Goal: Task Accomplishment & Management: Complete application form

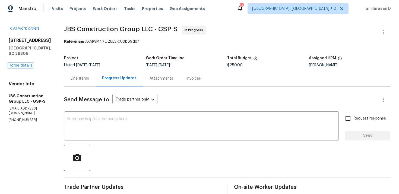
click at [23, 63] on link "Home details" at bounding box center [21, 65] width 24 height 4
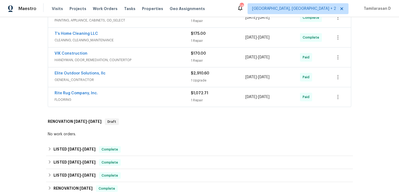
scroll to position [217, 0]
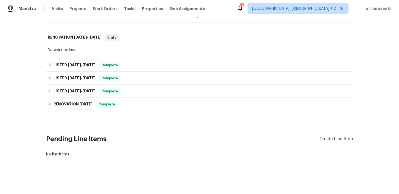
click at [341, 140] on div "Create Line Item" at bounding box center [335, 138] width 33 height 5
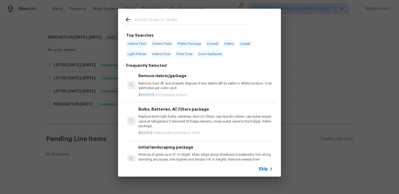
click at [264, 167] on span "Skip" at bounding box center [262, 168] width 9 height 5
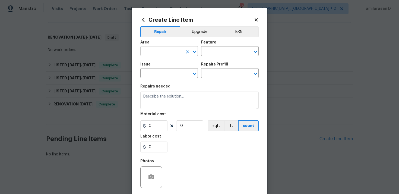
click at [166, 54] on input "text" at bounding box center [161, 51] width 42 height 8
click at [169, 76] on li "Exterior Overall" at bounding box center [168, 72] width 57 height 9
type input "Exterior Overall"
click at [210, 51] on input "text" at bounding box center [222, 51] width 42 height 8
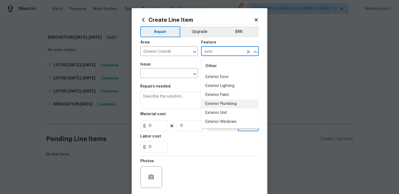
click at [219, 102] on li "Exterior Plumbing" at bounding box center [229, 103] width 57 height 9
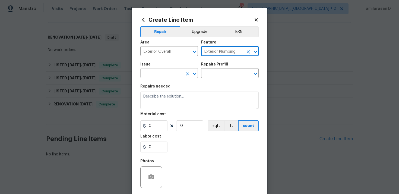
type input "Exterior Plumbing"
click at [153, 76] on input "text" at bounding box center [161, 73] width 42 height 8
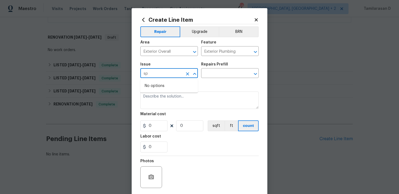
type input "s"
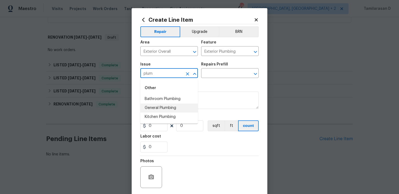
click at [171, 112] on li "General Plumbing" at bounding box center [168, 107] width 57 height 9
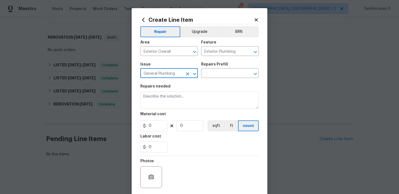
type input "General Plumbing"
click at [218, 68] on div "Repairs Prefill" at bounding box center [229, 65] width 57 height 7
click at [214, 71] on input "text" at bounding box center [222, 73] width 42 height 8
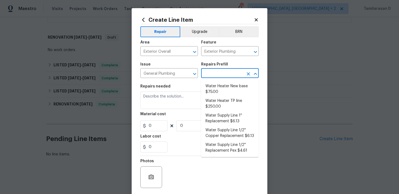
scroll to position [288, 0]
click at [212, 74] on input "text" at bounding box center [222, 73] width 42 height 8
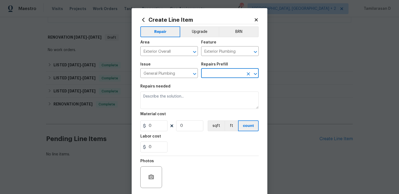
click at [213, 74] on input "text" at bounding box center [222, 73] width 42 height 8
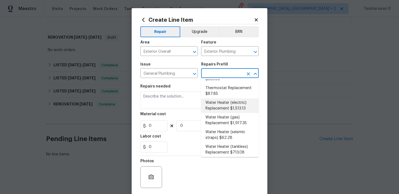
scroll to position [0, 0]
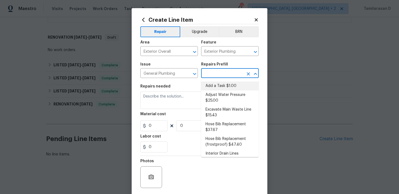
click at [217, 86] on li "Add a Task $1.00" at bounding box center [229, 85] width 57 height 9
type input "Plumbing"
type input "Add a Task $1.00"
type textarea "HPM to detail"
type input "1"
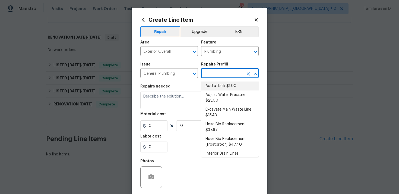
type input "1"
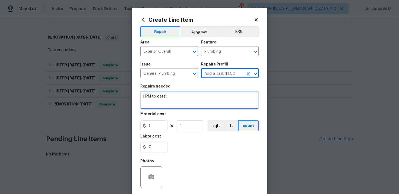
click at [163, 104] on textarea "HPM to detail" at bounding box center [199, 99] width 118 height 17
paste textarea "The crew went back to the property over the weekend, but the outside water spig…"
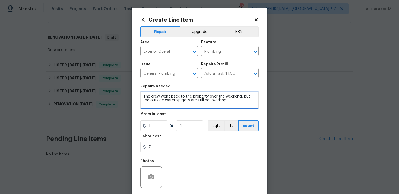
scroll to position [16, 0]
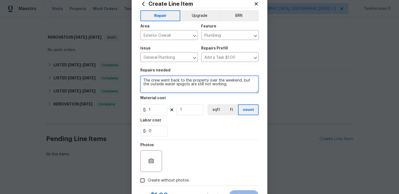
click at [203, 82] on textarea "The crew went back to the property over the weekend, but the outside water spig…" at bounding box center [199, 83] width 118 height 17
type textarea "The crew went back to the property over the weekend, but the outside water spig…"
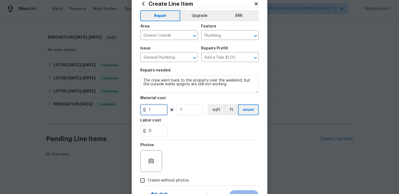
click at [159, 111] on input "1" at bounding box center [153, 109] width 27 height 11
type input "75"
click at [209, 146] on div "Photos" at bounding box center [199, 157] width 118 height 35
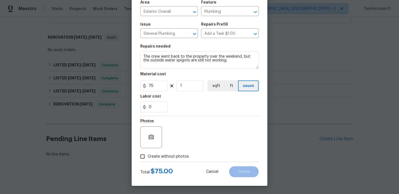
click at [142, 152] on input "Create without photos" at bounding box center [142, 156] width 10 height 10
checkbox input "true"
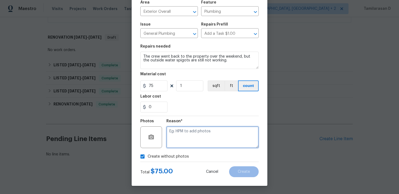
click at [183, 137] on textarea at bounding box center [212, 137] width 92 height 22
type textarea "N/A"
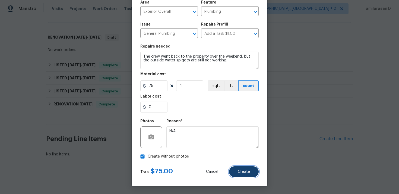
click at [240, 175] on button "Create" at bounding box center [244, 171] width 30 height 11
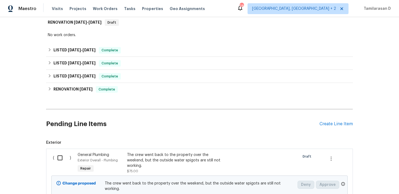
scroll to position [248, 0]
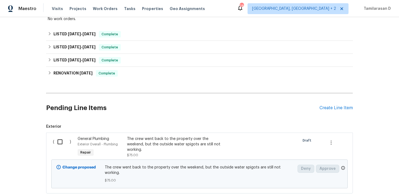
click at [65, 138] on input "checkbox" at bounding box center [61, 141] width 15 height 11
checkbox input "true"
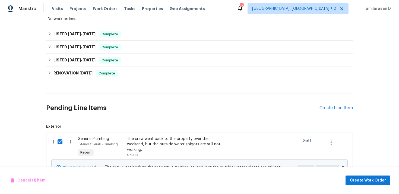
scroll to position [279, 0]
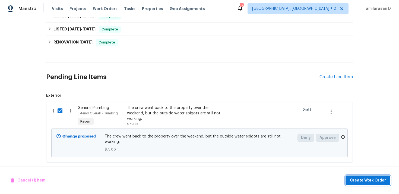
click at [364, 176] on button "Create Work Order" at bounding box center [367, 180] width 45 height 10
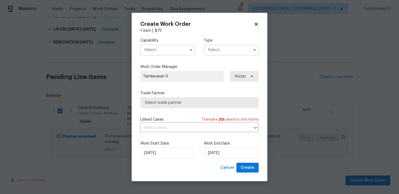
click at [233, 47] on input "text" at bounding box center [231, 49] width 55 height 11
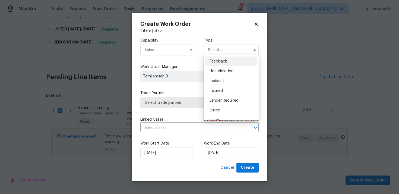
click at [209, 59] on div "Feedback" at bounding box center [231, 61] width 52 height 10
type input "Feedback"
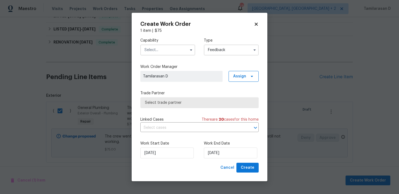
click at [167, 47] on input "text" at bounding box center [167, 49] width 55 height 11
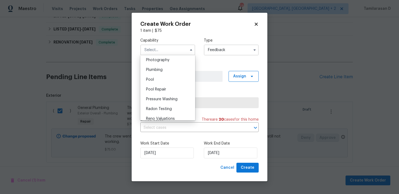
scroll to position [465, 0]
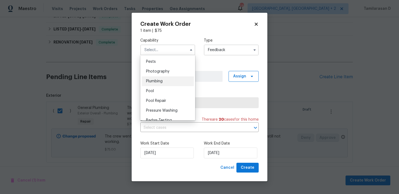
click at [159, 81] on span "Plumbing" at bounding box center [154, 81] width 17 height 4
type input "Plumbing"
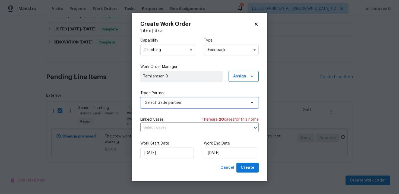
click at [174, 104] on span "Select trade partner" at bounding box center [195, 102] width 101 height 5
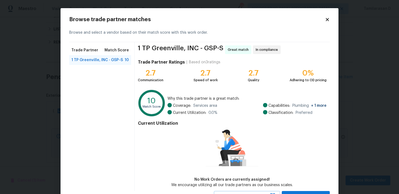
scroll to position [23, 0]
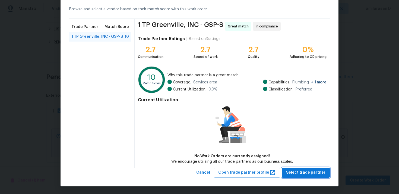
click at [301, 174] on span "Select trade partner" at bounding box center [305, 172] width 39 height 7
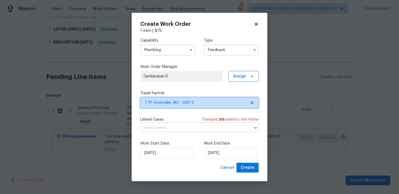
scroll to position [0, 0]
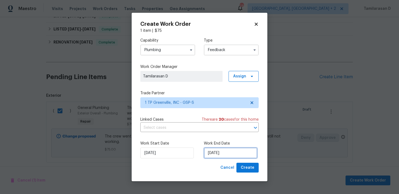
click at [211, 149] on input "[DATE]" at bounding box center [230, 152] width 53 height 11
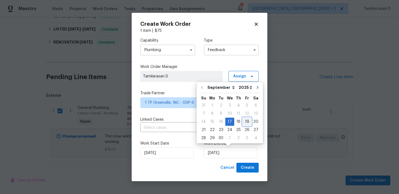
click at [243, 123] on div "19" at bounding box center [246, 122] width 9 height 8
type input "[DATE]"
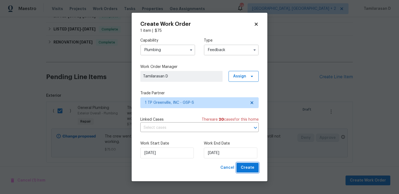
click at [245, 165] on span "Create" at bounding box center [247, 167] width 14 height 7
checkbox input "false"
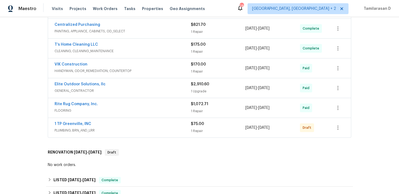
scroll to position [123, 0]
click at [69, 124] on link "1 TP Greenville, INC" at bounding box center [72, 123] width 37 height 4
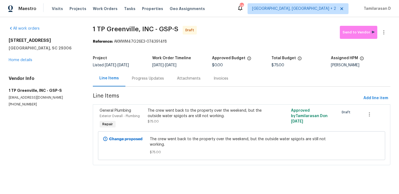
click at [143, 81] on div "Progress Updates" at bounding box center [148, 78] width 32 height 5
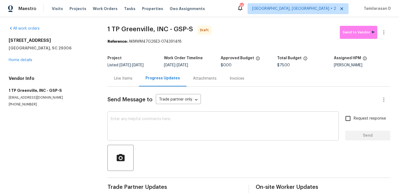
click at [139, 123] on textarea at bounding box center [223, 126] width 224 height 19
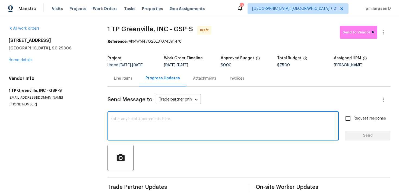
paste textarea "Hey, this is Tamil from Opendoor. I’m confirming you received the WO for the pr…"
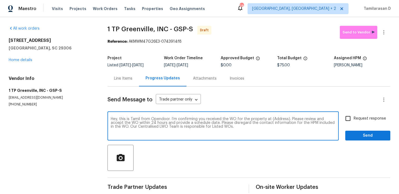
click at [281, 120] on textarea "Hey, this is Tamil from Opendoor. I’m confirming you received the WO for the pr…" at bounding box center [223, 126] width 224 height 19
paste textarea "1024 Longstone Way, Spartanburg, SC 29306"
type textarea "Hey, this is Tamil from Opendoor. I’m confirming you received the WO for the pr…"
click at [367, 116] on span "Request response" at bounding box center [369, 118] width 32 height 6
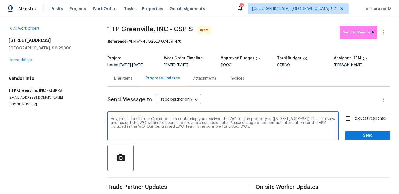
click at [353, 116] on input "Request response" at bounding box center [347, 118] width 11 height 11
checkbox input "true"
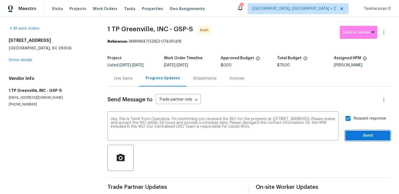
click at [374, 137] on span "Send" at bounding box center [367, 135] width 36 height 7
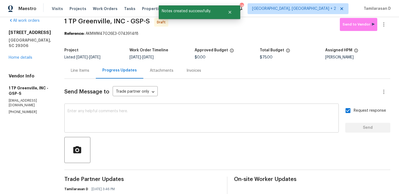
scroll to position [51, 0]
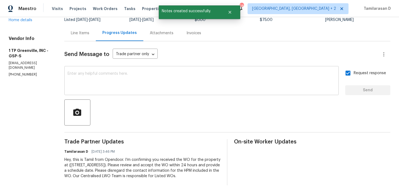
click at [111, 77] on textarea at bounding box center [202, 81] width 268 height 19
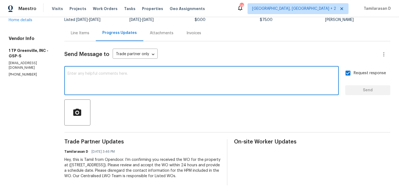
paste textarea "Attention All Work Orders must include before-photos (both close-up and wide-an…"
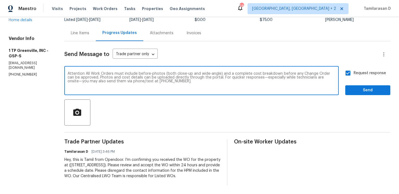
type textarea "Attention All Work Orders must include before-photos (both close-up and wide-an…"
click at [364, 87] on span "Send" at bounding box center [367, 90] width 36 height 7
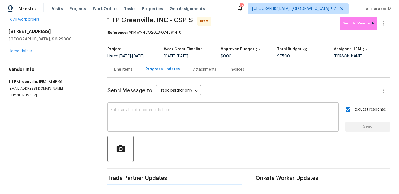
scroll to position [0, 0]
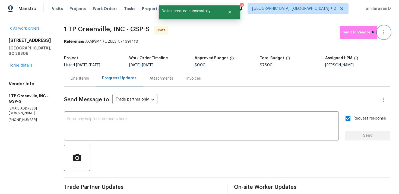
click at [382, 28] on button "button" at bounding box center [383, 32] width 13 height 13
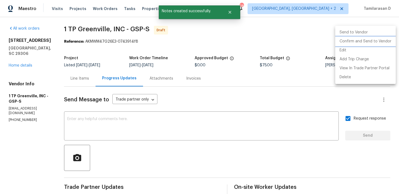
click at [346, 42] on li "Confirm and Send to Vendor" at bounding box center [365, 41] width 60 height 9
click at [251, 24] on div at bounding box center [199, 97] width 399 height 194
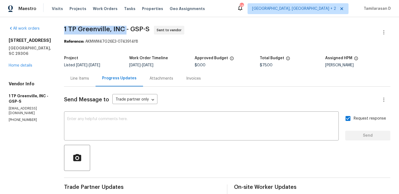
drag, startPoint x: 62, startPoint y: 30, endPoint x: 125, endPoint y: 27, distance: 63.0
click at [125, 27] on span "1 TP Greenville, INC - GSP-S" at bounding box center [106, 29] width 85 height 7
copy span "1 TP Greenville, INC"
click at [75, 38] on span "1 TP Greenville, INC - GSP-S Sent to vendor" at bounding box center [220, 32] width 313 height 13
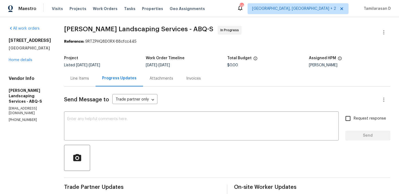
click at [95, 81] on div "Line Items" at bounding box center [79, 78] width 31 height 16
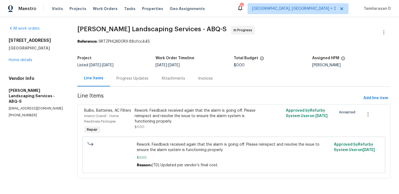
click at [130, 81] on div "Progress Updates" at bounding box center [132, 78] width 32 height 5
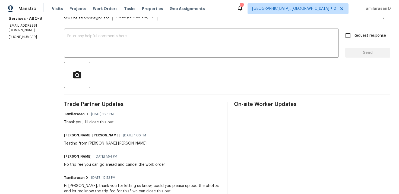
scroll to position [86, 0]
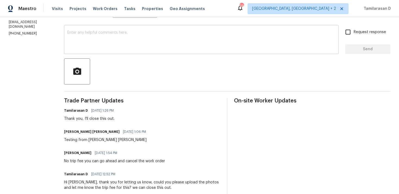
click at [95, 39] on textarea at bounding box center [201, 40] width 268 height 19
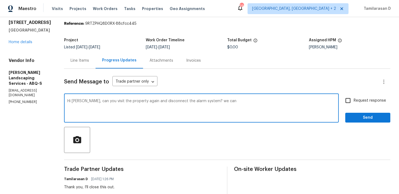
scroll to position [13, 0]
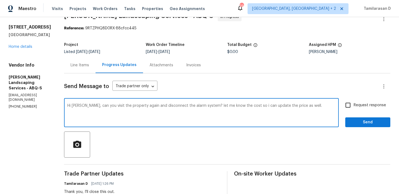
click at [168, 105] on textarea "Hi Josue, can you visit the property again and disconnect the alarm system? let…" at bounding box center [201, 113] width 268 height 19
click at [121, 105] on textarea "Hi Josue, can you visit the property again and disconnect the alarm system? let…" at bounding box center [201, 113] width 268 height 19
paste textarea "ould you please revisit the property and disconnect the alarm system? Let me kn…"
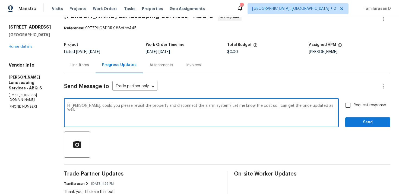
type textarea "Hi Josue, could you please revisit the property and disconnect the alarm system…"
click at [348, 104] on input "Request response" at bounding box center [347, 104] width 11 height 11
checkbox input "true"
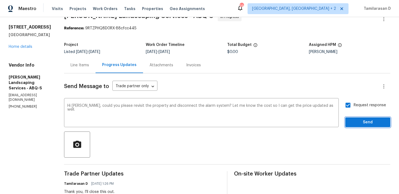
click at [364, 121] on span "Send" at bounding box center [367, 122] width 36 height 7
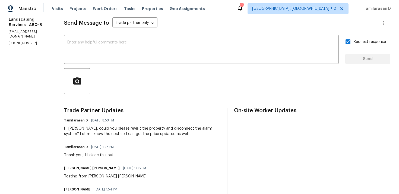
scroll to position [0, 0]
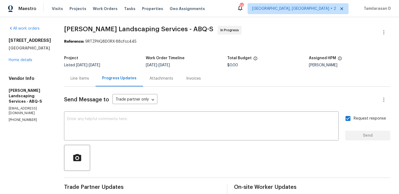
click at [88, 72] on div "Line Items" at bounding box center [79, 78] width 31 height 16
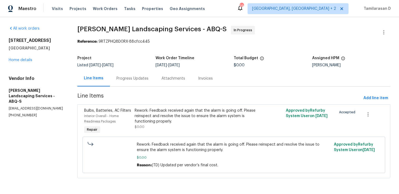
click at [169, 111] on div "Rework: Feedback received again that the alarm is going off. Please reinspect a…" at bounding box center [195, 116] width 123 height 16
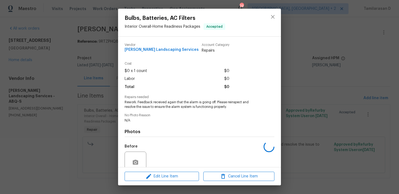
scroll to position [47, 0]
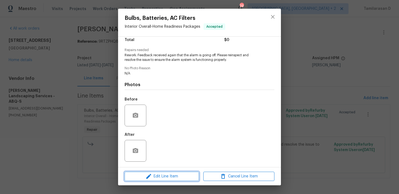
click at [154, 177] on span "Edit Line Item" at bounding box center [161, 176] width 71 height 7
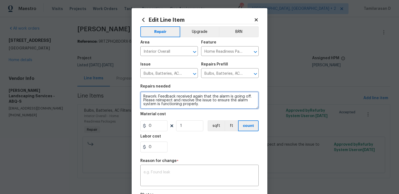
drag, startPoint x: 157, startPoint y: 96, endPoint x: 125, endPoint y: 96, distance: 32.0
click at [125, 96] on div "Edit Line Item Repair Upgrade BRN Area Interior Overall ​ Feature Home Readines…" at bounding box center [199, 97] width 399 height 194
type textarea "Feedback received again that the alarm is going off. Please reinspect and resol…"
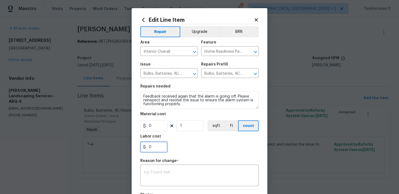
click at [152, 144] on input "0" at bounding box center [153, 146] width 27 height 11
type input "75"
click at [218, 166] on div "x ​" at bounding box center [199, 176] width 118 height 20
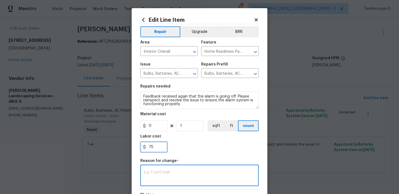
click at [155, 149] on input "75" at bounding box center [153, 146] width 27 height 11
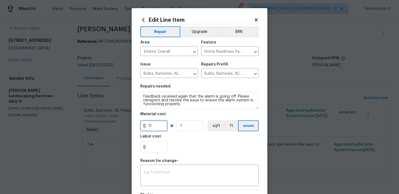
type input "0"
click at [151, 123] on input "0" at bounding box center [153, 125] width 27 height 11
type input "75"
click at [154, 172] on textarea at bounding box center [199, 175] width 112 height 11
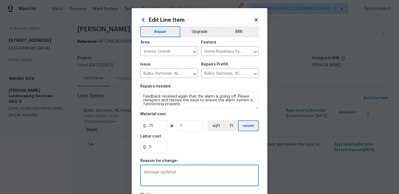
scroll to position [74, 0]
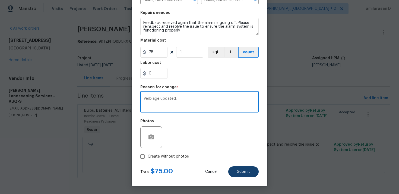
type textarea "Verbiage updated."
click at [244, 170] on span "Submit" at bounding box center [243, 171] width 13 height 4
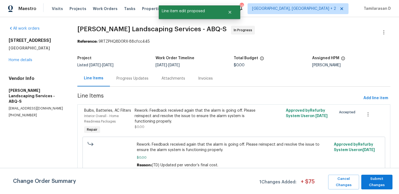
scroll to position [0, 0]
click at [387, 175] on button "Submit Changes" at bounding box center [376, 181] width 31 height 15
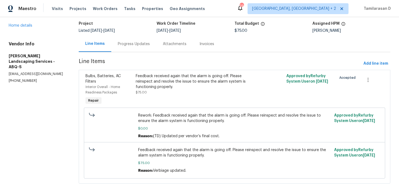
click at [129, 43] on div "Progress Updates" at bounding box center [134, 43] width 32 height 5
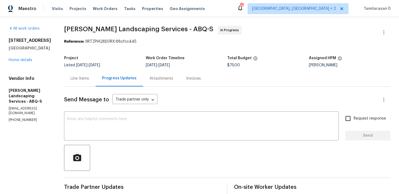
click at [89, 80] on div "Line Items" at bounding box center [79, 78] width 18 height 5
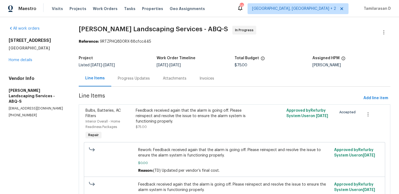
click at [129, 76] on div "Progress Updates" at bounding box center [134, 78] width 32 height 5
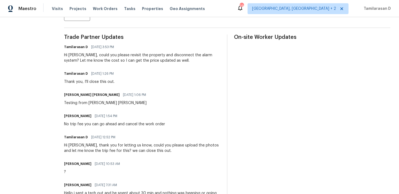
scroll to position [152, 0]
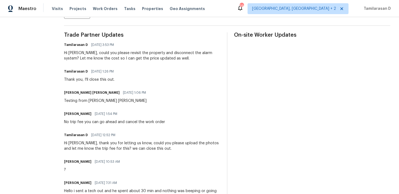
click at [117, 56] on div "Hi Josue, could you please revisit the property and disconnect the alarm system…" at bounding box center [142, 55] width 156 height 11
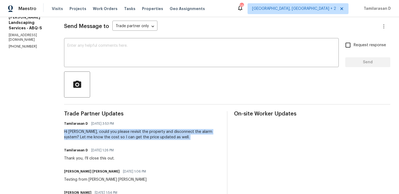
scroll to position [0, 0]
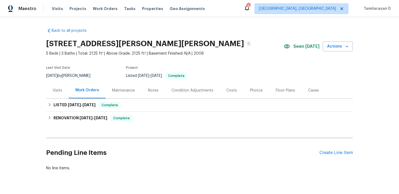
scroll to position [14, 0]
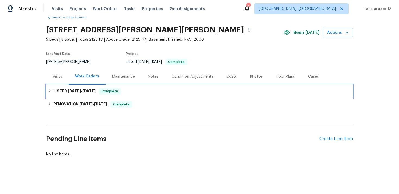
click at [51, 91] on icon at bounding box center [50, 91] width 4 height 4
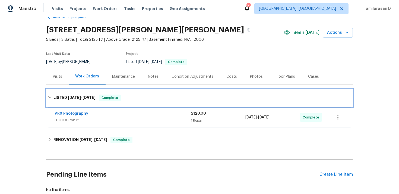
click at [51, 94] on div "LISTED [DATE] - [DATE] Complete" at bounding box center [199, 97] width 306 height 17
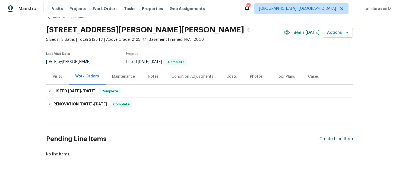
click at [331, 136] on div "Create Line Item" at bounding box center [335, 138] width 33 height 5
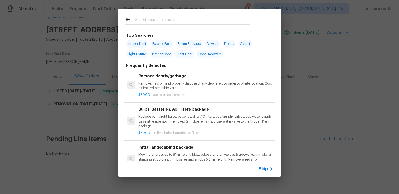
click at [262, 168] on span "Skip" at bounding box center [262, 168] width 9 height 5
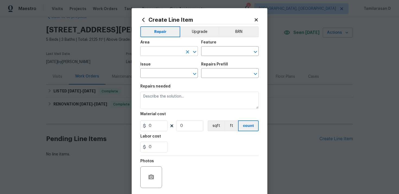
click at [162, 49] on input "text" at bounding box center [161, 51] width 42 height 8
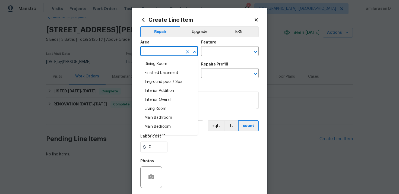
type input "in"
click at [161, 88] on li "Interior Overall" at bounding box center [168, 90] width 57 height 9
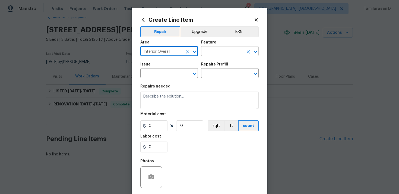
type input "Interior Overall"
click at [209, 53] on input "text" at bounding box center [222, 51] width 42 height 8
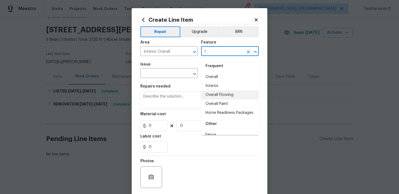
click at [218, 93] on li "Overall Flooring" at bounding box center [229, 94] width 57 height 9
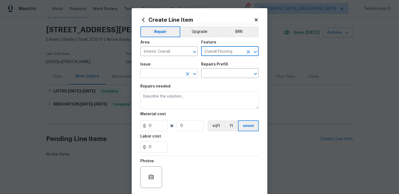
type input "Overall Flooring"
click at [160, 75] on input "text" at bounding box center [161, 73] width 42 height 8
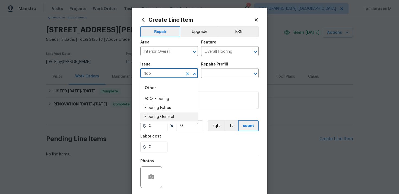
click at [162, 116] on li "Flooring General" at bounding box center [168, 116] width 57 height 9
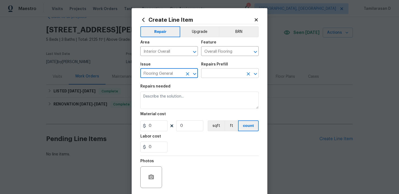
type input "Flooring General"
click at [212, 75] on input "text" at bounding box center [222, 73] width 42 height 8
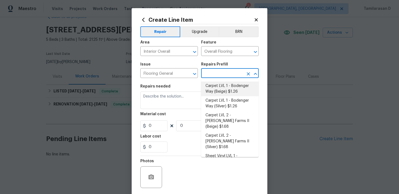
click at [210, 70] on input "text" at bounding box center [222, 73] width 42 height 8
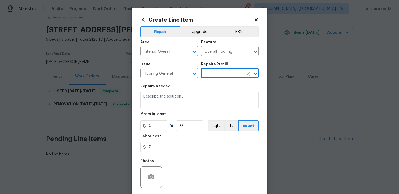
click at [210, 74] on input "text" at bounding box center [222, 73] width 42 height 8
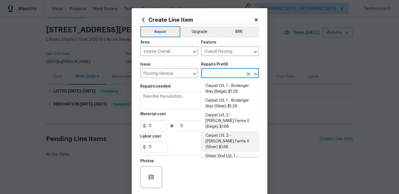
scroll to position [88, 0]
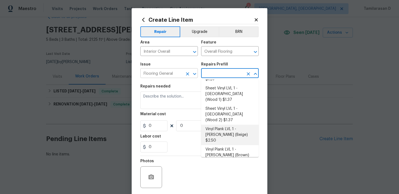
click at [169, 74] on input "Flooring General" at bounding box center [161, 73] width 42 height 8
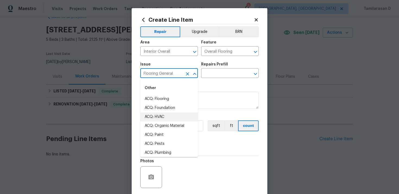
click at [188, 76] on icon "Clear" at bounding box center [187, 73] width 5 height 5
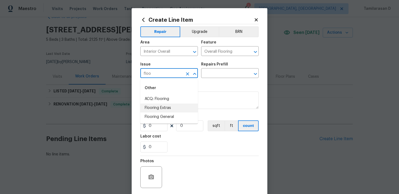
click at [163, 111] on li "Flooring Extras" at bounding box center [168, 107] width 57 height 9
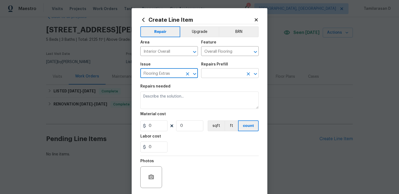
type input "Flooring Extras"
click at [214, 74] on input "text" at bounding box center [222, 73] width 42 height 8
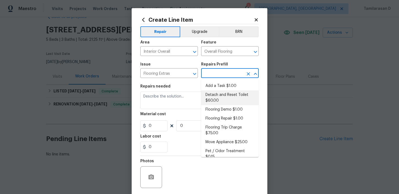
scroll to position [13, 0]
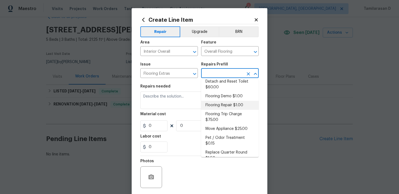
click at [223, 104] on li "Flooring Repair $1.00" at bounding box center [229, 105] width 57 height 9
type input "Flooring Repair $1.00"
type textarea "(Please use this pre-fill to detail your Flooring repairs)"
type input "1"
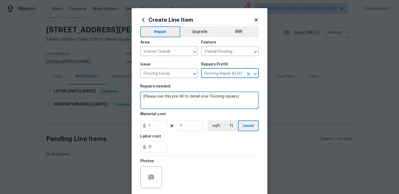
click at [158, 98] on textarea "(Please use this pre-fill to detail your Flooring repairs)" at bounding box center [199, 99] width 118 height 17
paste textarea "Ripple on the living room floor"
type textarea "Ripple on the living room floor"
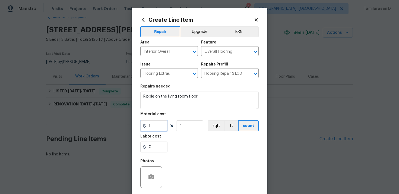
click at [155, 124] on input "1" at bounding box center [153, 125] width 27 height 11
type input "75"
click at [212, 175] on div "Photos" at bounding box center [199, 173] width 118 height 35
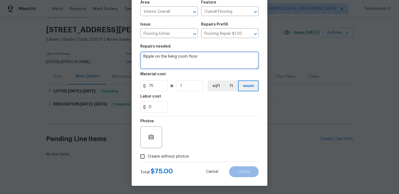
click at [206, 57] on textarea "Ripple on the living room floor" at bounding box center [199, 60] width 118 height 17
type textarea "Ripple on the living room floor."
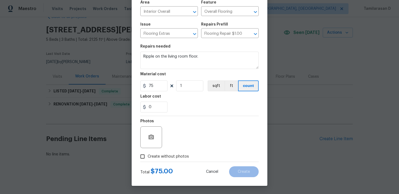
click at [144, 152] on input "Create without photos" at bounding box center [142, 156] width 10 height 10
checkbox input "true"
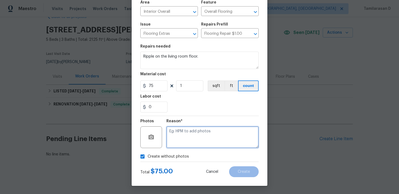
click at [179, 137] on textarea at bounding box center [212, 137] width 92 height 22
type textarea "N/A"
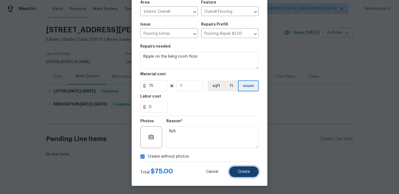
click at [251, 170] on button "Create" at bounding box center [244, 171] width 30 height 11
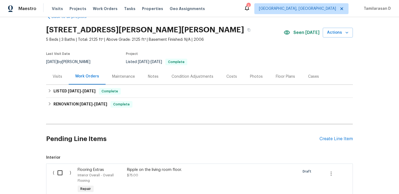
scroll to position [46, 0]
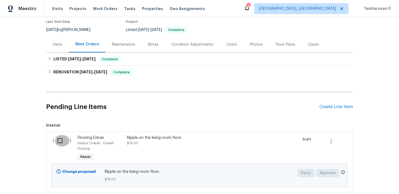
click at [57, 137] on input "checkbox" at bounding box center [61, 140] width 15 height 11
checkbox input "true"
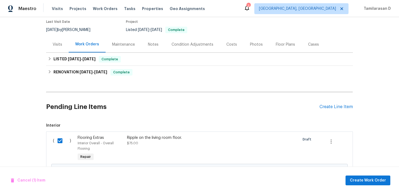
scroll to position [81, 0]
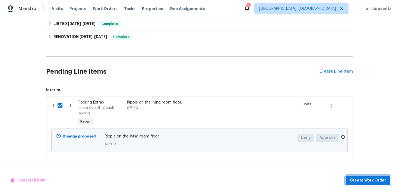
click at [373, 178] on span "Create Work Order" at bounding box center [367, 180] width 36 height 7
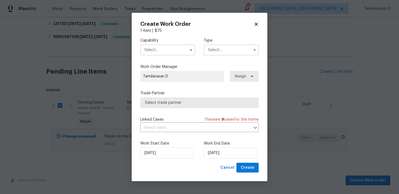
click at [240, 54] on input "text" at bounding box center [231, 49] width 55 height 11
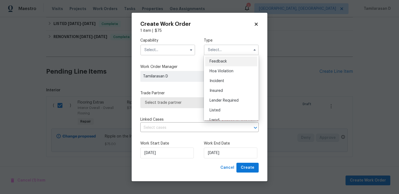
click at [222, 59] on span "Feedback" at bounding box center [217, 61] width 17 height 4
type input "Feedback"
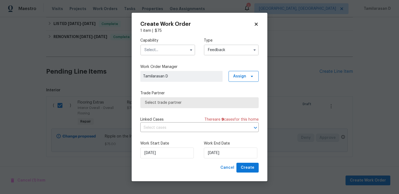
click at [178, 49] on input "text" at bounding box center [167, 49] width 55 height 11
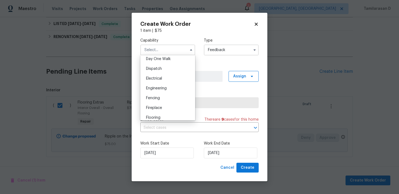
scroll to position [160, 0]
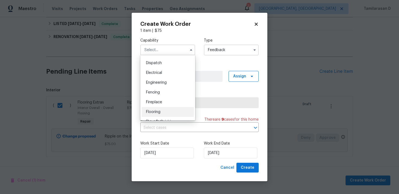
click at [153, 109] on div "Flooring" at bounding box center [168, 112] width 52 height 10
type input "Flooring"
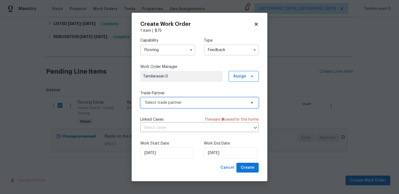
click at [169, 103] on span "Select trade partner" at bounding box center [195, 102] width 101 height 5
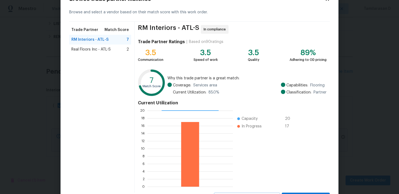
scroll to position [46, 0]
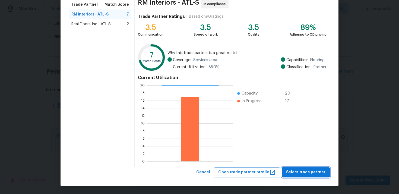
click at [309, 170] on span "Select trade partner" at bounding box center [305, 172] width 39 height 7
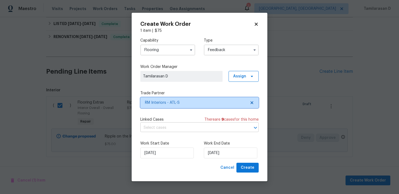
scroll to position [0, 0]
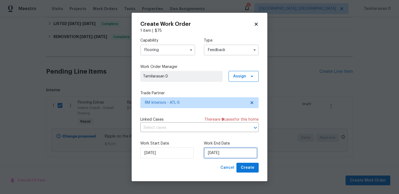
click at [219, 152] on input "[DATE]" at bounding box center [230, 152] width 53 height 11
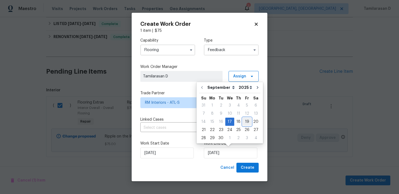
click at [244, 121] on div "19" at bounding box center [246, 122] width 9 height 8
type input "[DATE]"
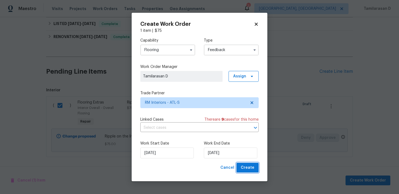
click at [247, 167] on span "Create" at bounding box center [247, 167] width 14 height 7
checkbox input "false"
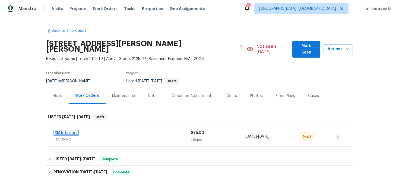
click at [73, 131] on link "RM Interiors" at bounding box center [65, 133] width 23 height 4
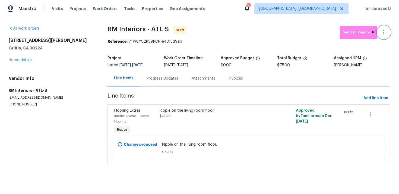
click at [385, 31] on icon "button" at bounding box center [383, 32] width 7 height 7
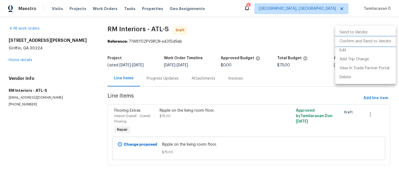
click at [355, 43] on li "Confirm and Send to Vendor" at bounding box center [365, 41] width 60 height 9
click at [288, 36] on div at bounding box center [199, 97] width 399 height 194
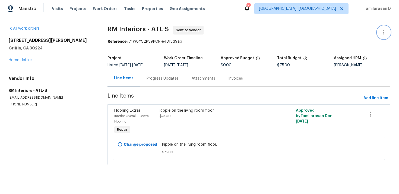
click at [383, 28] on button "button" at bounding box center [383, 32] width 13 height 13
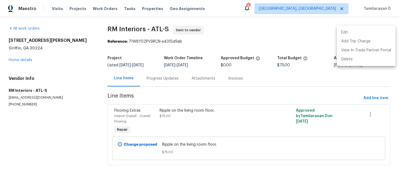
click at [346, 32] on li "Edit" at bounding box center [365, 32] width 59 height 9
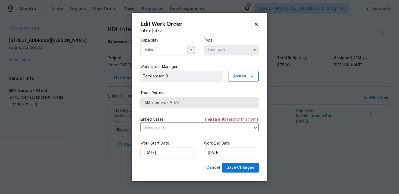
click at [191, 50] on icon "button" at bounding box center [191, 50] width 4 height 4
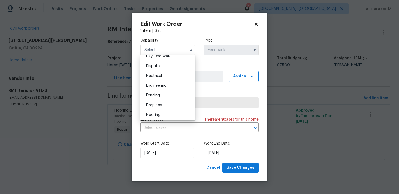
scroll to position [165, 0]
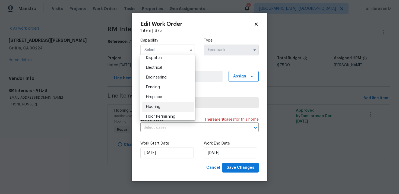
click at [153, 104] on div "Flooring" at bounding box center [168, 107] width 52 height 10
type input "Flooring"
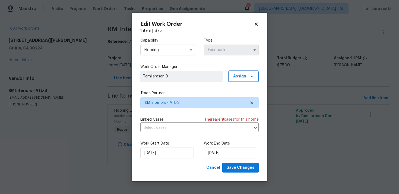
click at [240, 76] on span "Assign" at bounding box center [239, 75] width 13 height 5
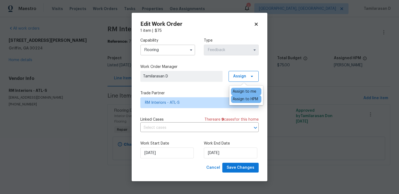
click at [239, 98] on div "Assign to HPM" at bounding box center [244, 98] width 25 height 5
click at [208, 94] on label "Trade Partner" at bounding box center [199, 92] width 118 height 5
click at [209, 90] on label "Trade Partner" at bounding box center [199, 92] width 118 height 5
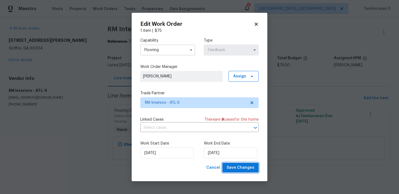
click at [239, 165] on span "Save Changes" at bounding box center [240, 167] width 28 height 7
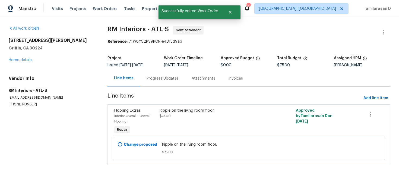
click at [155, 79] on div "Progress Updates" at bounding box center [162, 78] width 32 height 5
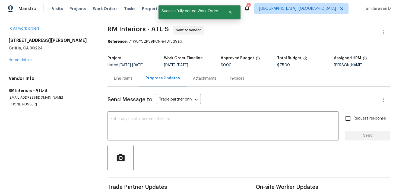
click at [123, 83] on div "Line Items" at bounding box center [122, 78] width 31 height 16
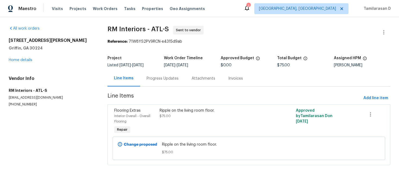
click at [159, 78] on div "Progress Updates" at bounding box center [162, 78] width 32 height 5
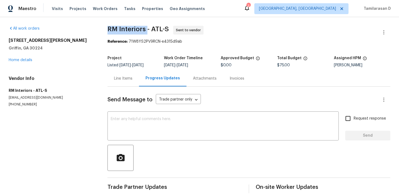
drag, startPoint x: 107, startPoint y: 28, endPoint x: 146, endPoint y: 28, distance: 39.0
click at [146, 28] on span "RM Interiors - ATL-S" at bounding box center [137, 29] width 61 height 7
copy span "RM Interiors"
